Goal: Information Seeking & Learning: Learn about a topic

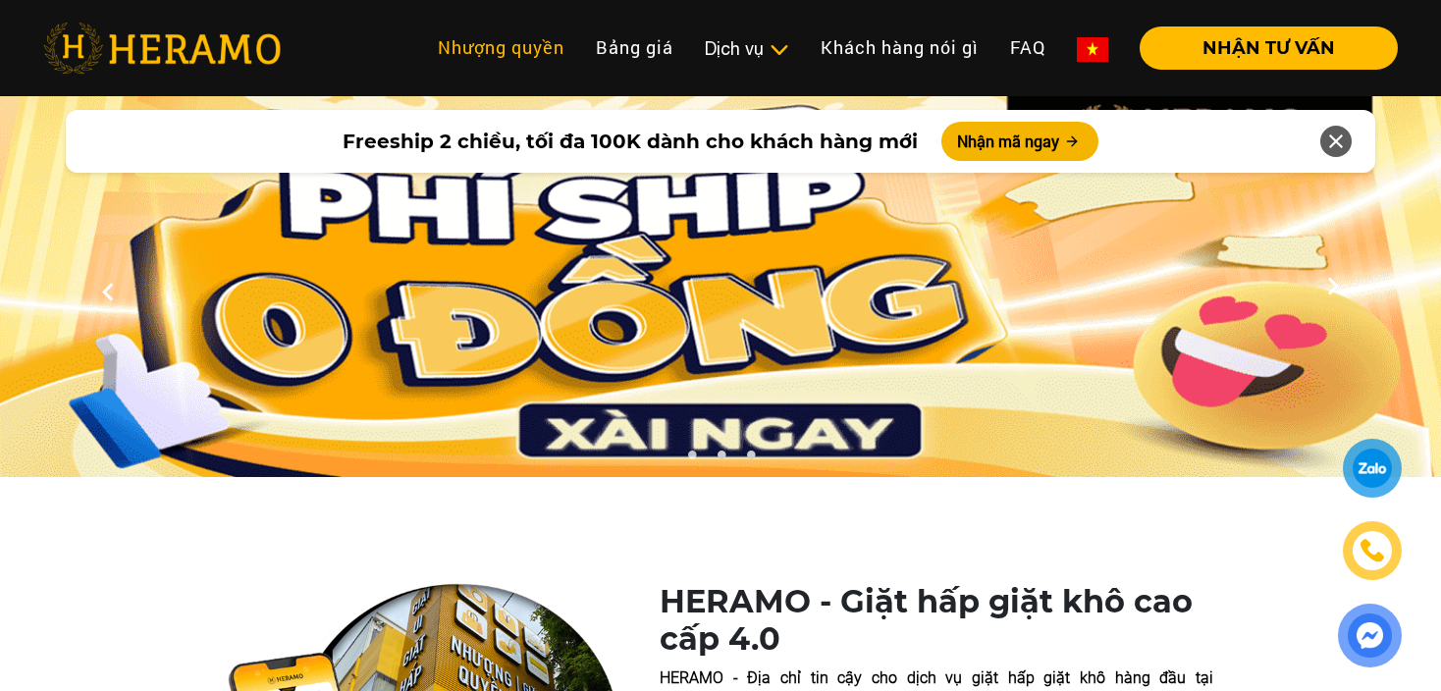
click at [504, 51] on link "Nhượng quyền" at bounding box center [501, 48] width 158 height 42
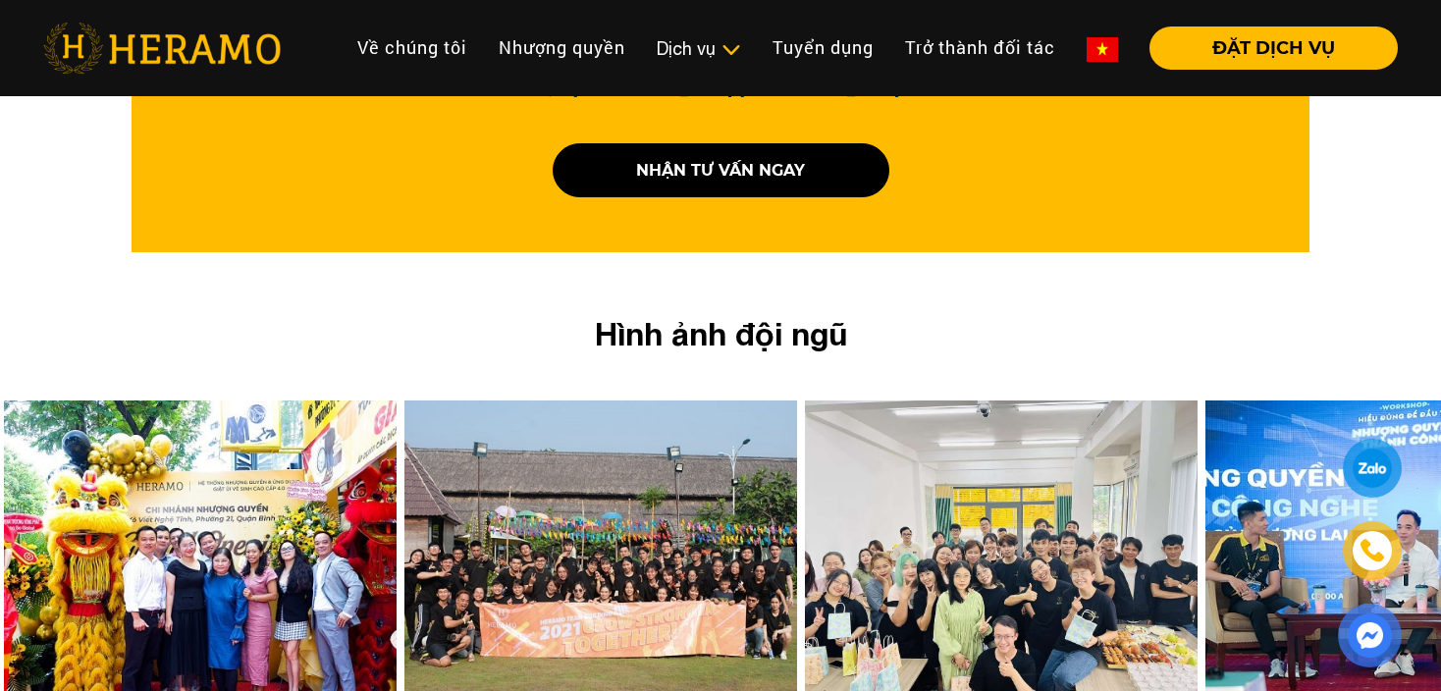
scroll to position [3337, 0]
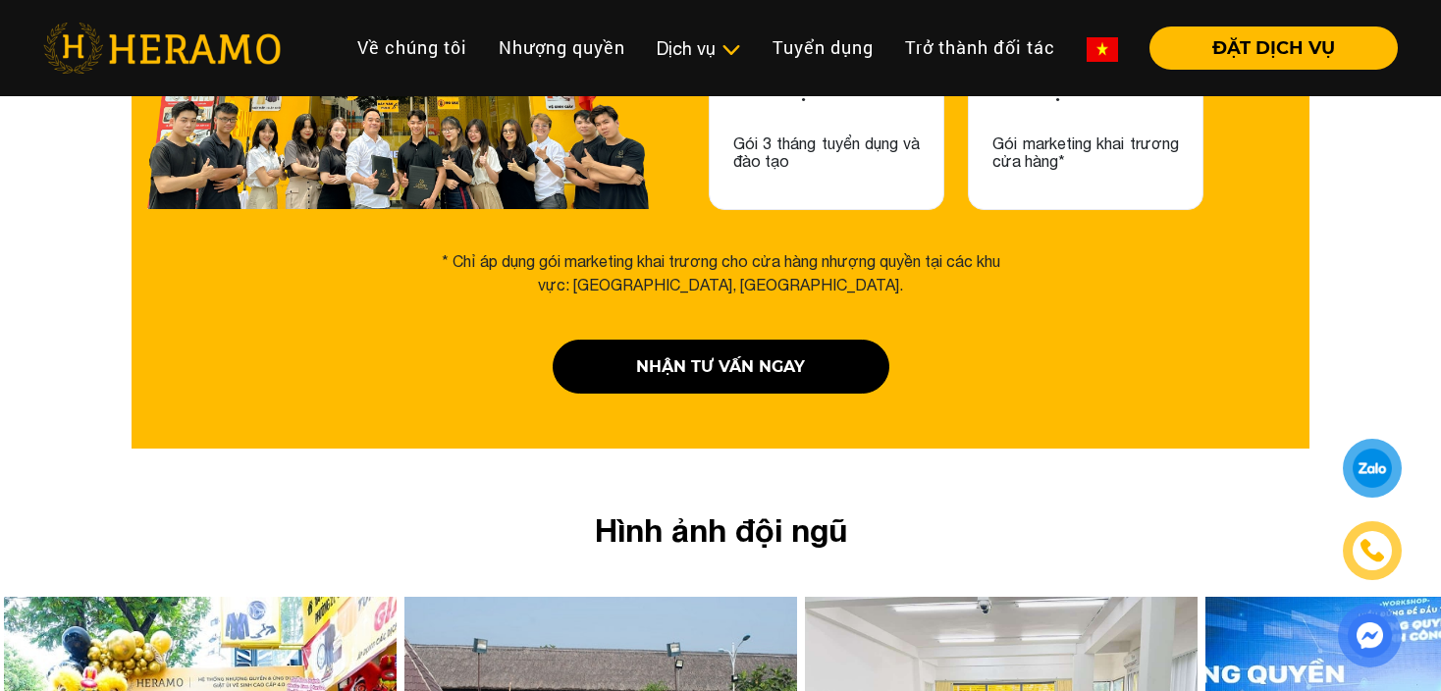
drag, startPoint x: 596, startPoint y: 218, endPoint x: 839, endPoint y: 232, distance: 243.8
click at [839, 249] on div "* Chỉ áp dụng gói marketing khai trương cho cửa hàng nhượng quyền tại các khu v…" at bounding box center [720, 272] width 589 height 47
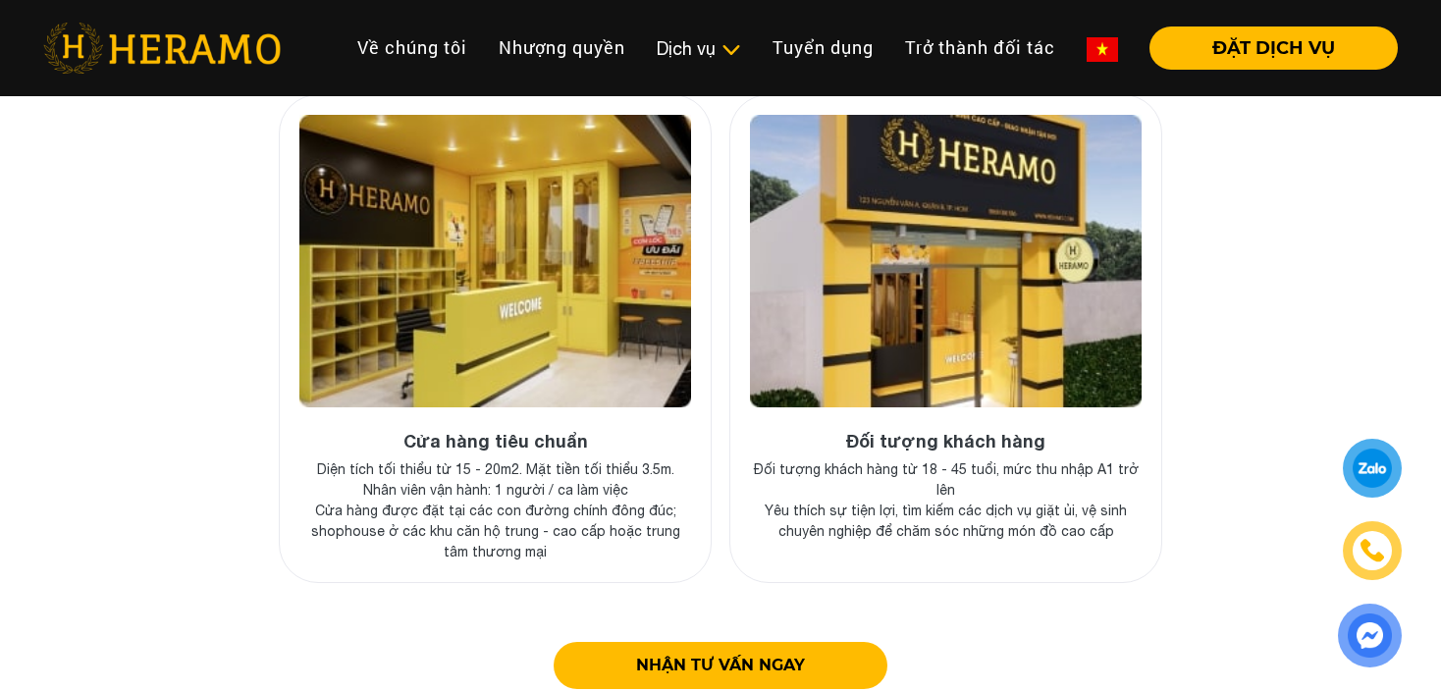
scroll to position [7264, 0]
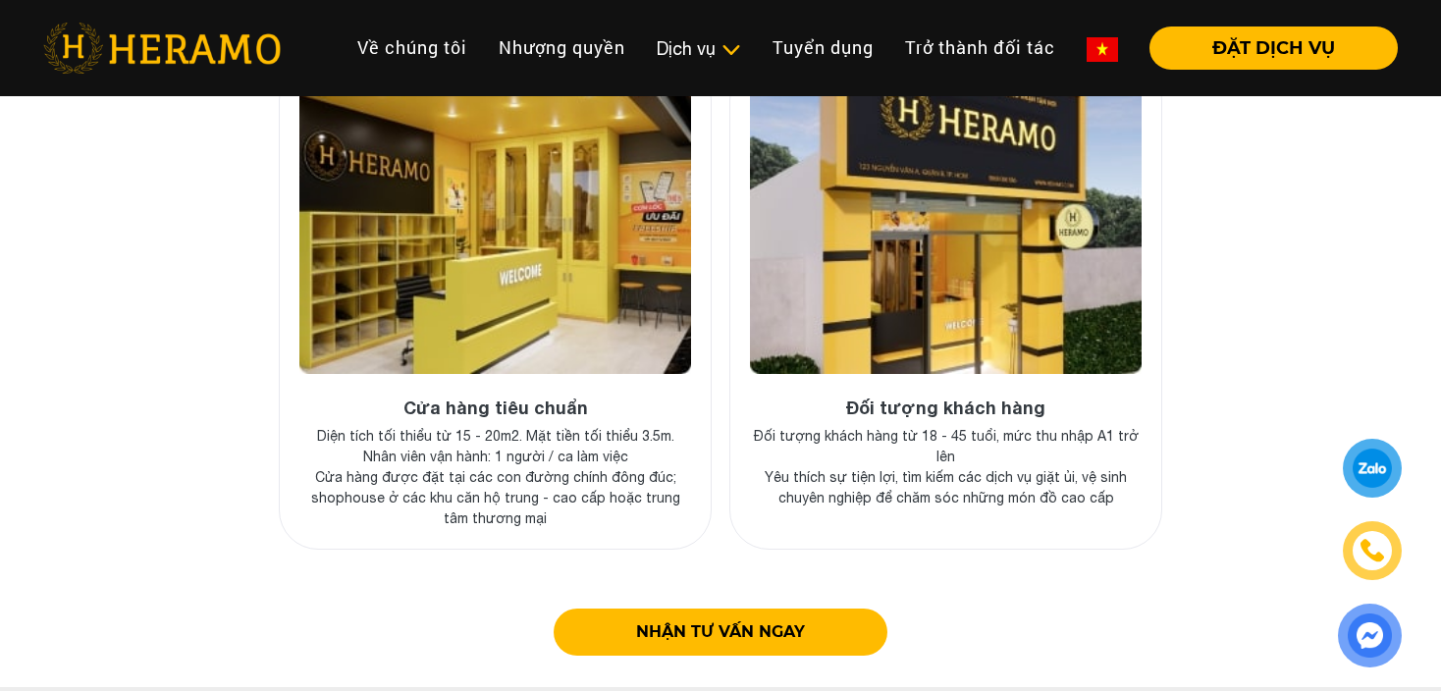
click at [489, 289] on img at bounding box center [495, 227] width 392 height 293
click at [488, 467] on p "Cửa hàng được đặt tại các con đường chính đông đúc; shophouse ở các khu căn hộ …" at bounding box center [495, 498] width 392 height 62
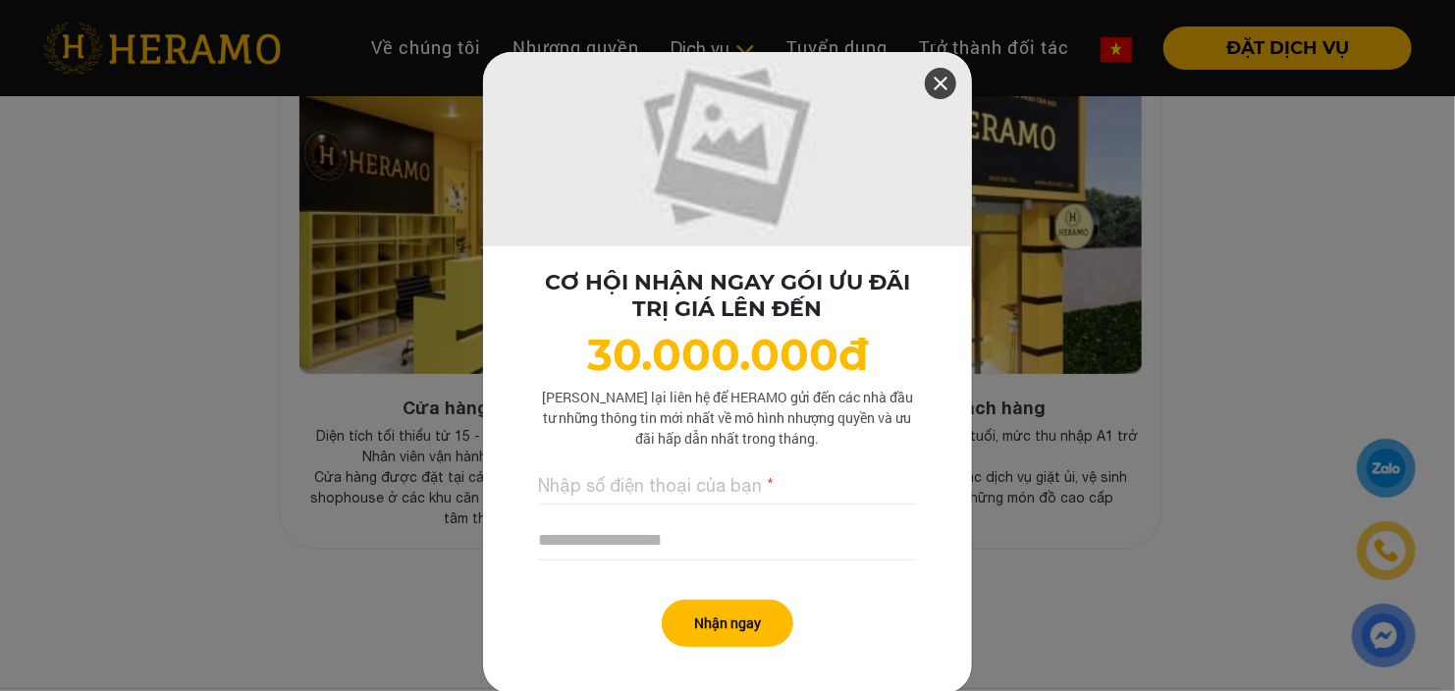
click at [945, 89] on div at bounding box center [940, 83] width 31 height 31
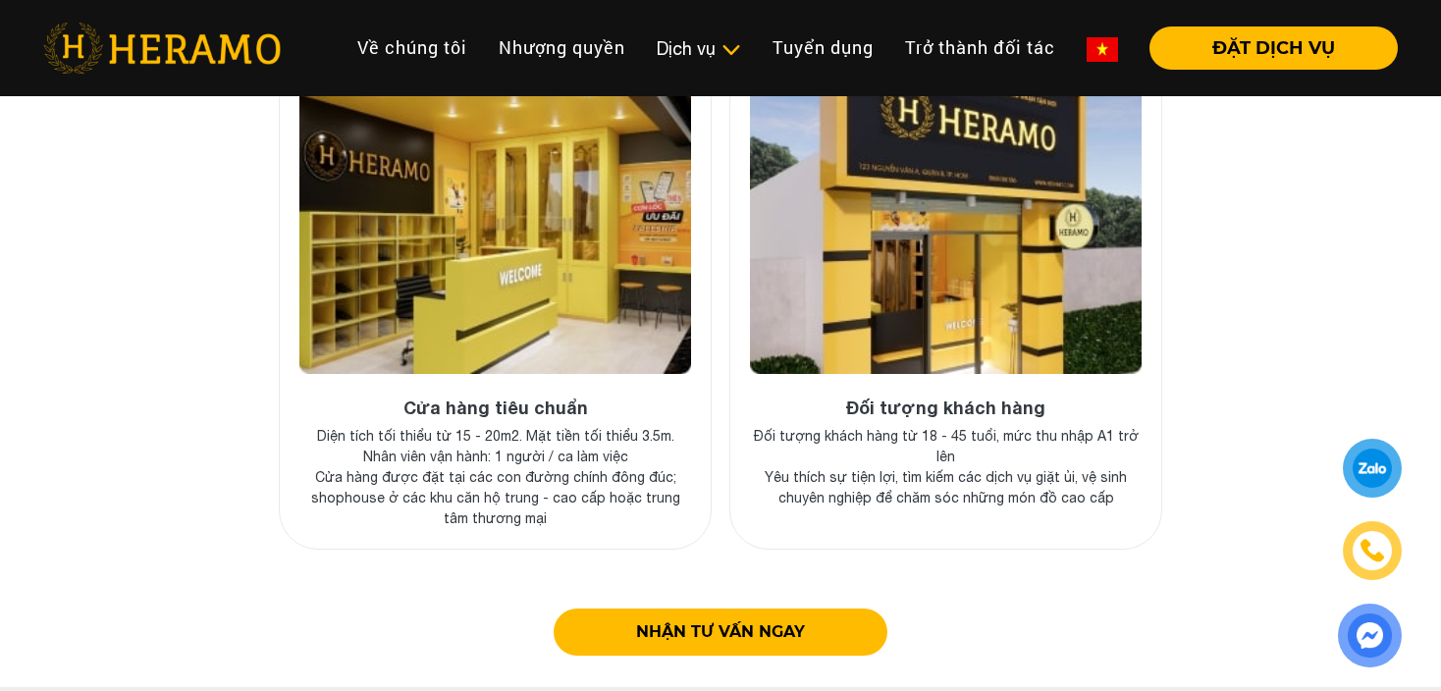
drag, startPoint x: 627, startPoint y: 448, endPoint x: 606, endPoint y: 478, distance: 37.3
click at [624, 467] on p "Cửa hàng được đặt tại các con đường chính đông đúc; shophouse ở các khu căn hộ …" at bounding box center [495, 498] width 392 height 62
click at [535, 467] on p "Cửa hàng được đặt tại các con đường chính đông đúc; shophouse ở các khu căn hộ …" at bounding box center [495, 498] width 392 height 62
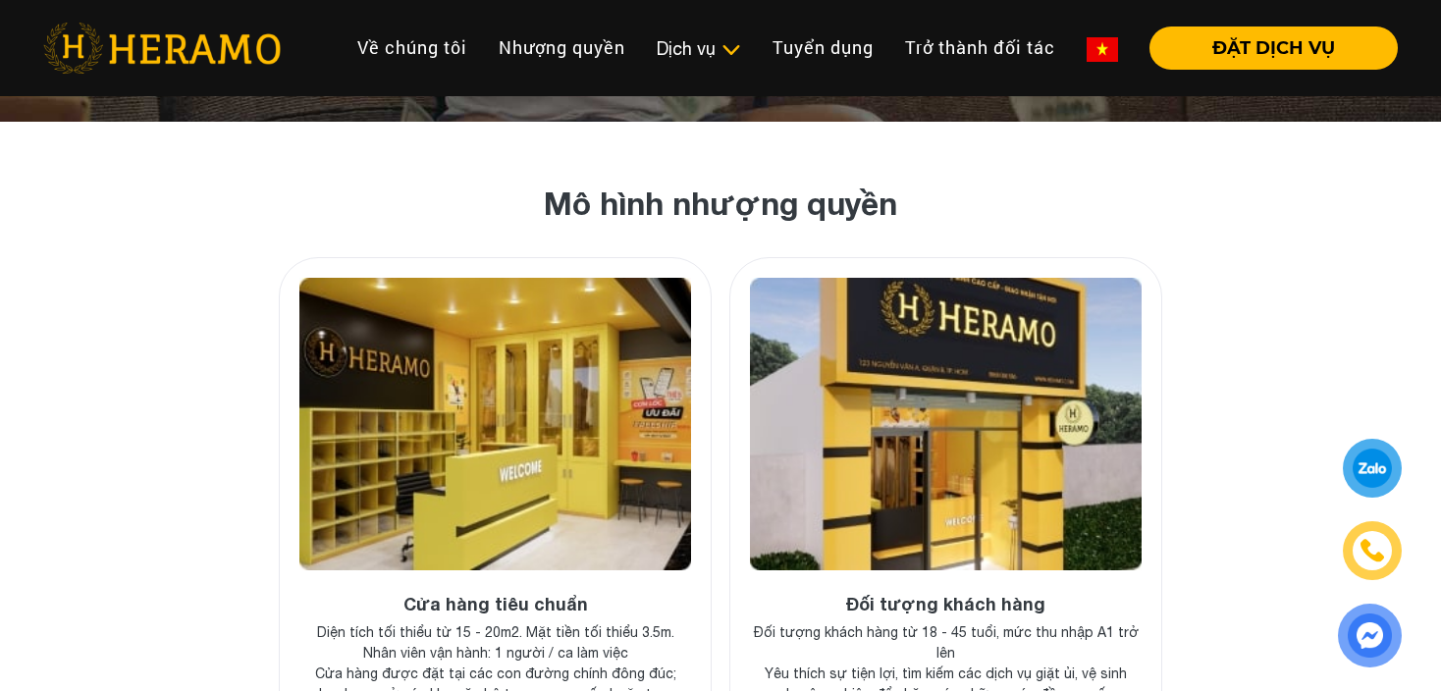
click at [146, 291] on div "Mô hình nhượng quyền Cửa hàng tiêu chuẩn Diện tích tối thiểu từ 15 - 20m2. Mặt …" at bounding box center [720, 535] width 1441 height 700
